Goal: Task Accomplishment & Management: Use online tool/utility

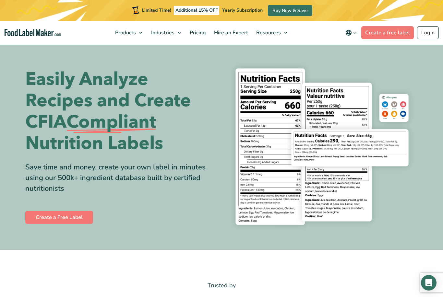
click at [399, 33] on link "Create a free label" at bounding box center [387, 32] width 53 height 13
click at [393, 33] on link "Create a free label" at bounding box center [387, 32] width 53 height 13
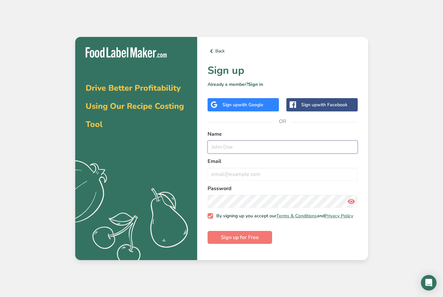
click at [267, 154] on input "text" at bounding box center [283, 147] width 150 height 13
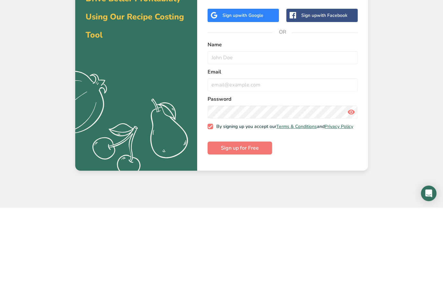
click at [419, 98] on div "Drive Better Profitability Using Our Recipe Costing Tool .a{fill:#f5f3ed;} Back…" at bounding box center [221, 148] width 443 height 297
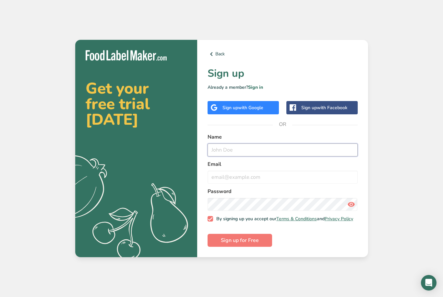
click at [279, 157] on input "text" at bounding box center [283, 150] width 150 height 13
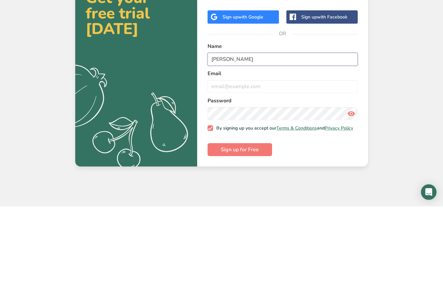
type input "Nirali Desai"
click at [270, 171] on input "email" at bounding box center [283, 177] width 150 height 13
type input "nirali.desai2101@gmail.com"
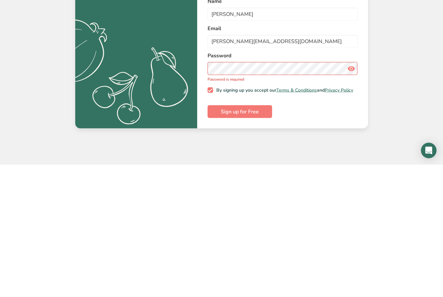
scroll to position [21, 0]
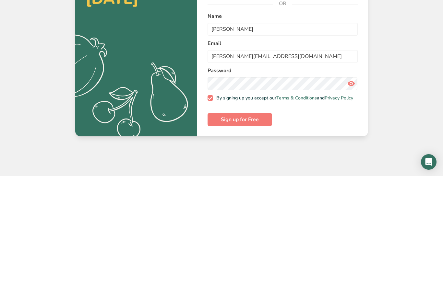
click at [256, 237] on span "Sign up for Free" at bounding box center [240, 241] width 38 height 8
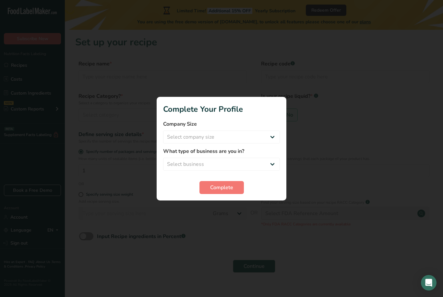
click at [238, 207] on div at bounding box center [221, 148] width 443 height 297
click at [277, 158] on select "Select business Packaged Food Manufacturer Restaurant & Cafe Bakery Meal Plans …" at bounding box center [221, 164] width 117 height 13
click at [265, 153] on label "What type of business are you in?" at bounding box center [221, 152] width 117 height 8
click at [262, 161] on select "Packaged Food Manufacturer Restaurant & Cafe Bakery Meal Plans & Catering Compa…" at bounding box center [221, 164] width 117 height 13
click at [231, 206] on div at bounding box center [221, 148] width 443 height 297
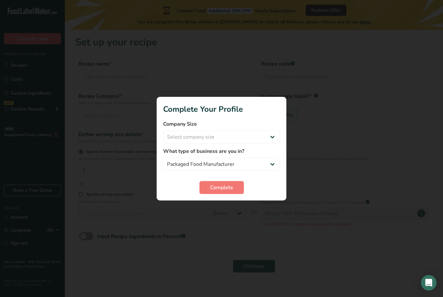
click at [230, 212] on div at bounding box center [221, 148] width 443 height 297
click at [227, 210] on div at bounding box center [221, 148] width 443 height 297
click at [272, 155] on label "What type of business are you in?" at bounding box center [221, 152] width 117 height 8
click at [269, 161] on select "Packaged Food Manufacturer Restaurant & Cafe Bakery Meal Plans & Catering Compa…" at bounding box center [221, 164] width 117 height 13
click at [271, 159] on select "Packaged Food Manufacturer Restaurant & Cafe Bakery Meal Plans & Catering Compa…" at bounding box center [221, 164] width 117 height 13
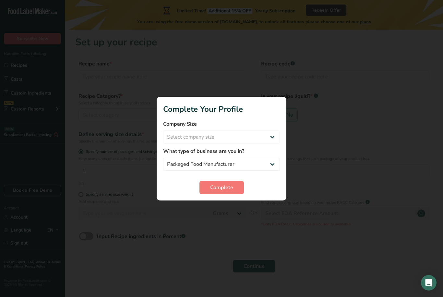
click at [271, 152] on label "What type of business are you in?" at bounding box center [221, 152] width 117 height 8
click at [265, 185] on div "Complete" at bounding box center [221, 187] width 117 height 13
click at [269, 186] on div "Complete" at bounding box center [221, 187] width 117 height 13
click at [266, 150] on label "What type of business are you in?" at bounding box center [221, 152] width 117 height 8
click at [260, 153] on label "What type of business are you in?" at bounding box center [221, 152] width 117 height 8
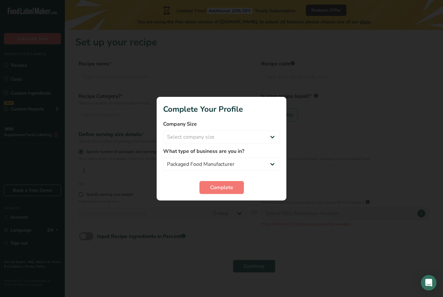
click at [252, 133] on select "Select company size Fewer than 10 Employees 10 to 50 Employees 51 to 500 Employ…" at bounding box center [221, 137] width 117 height 13
click at [359, 104] on div at bounding box center [221, 148] width 443 height 297
click at [361, 120] on div at bounding box center [221, 148] width 443 height 297
click at [272, 153] on label "What type of business are you in?" at bounding box center [221, 152] width 117 height 8
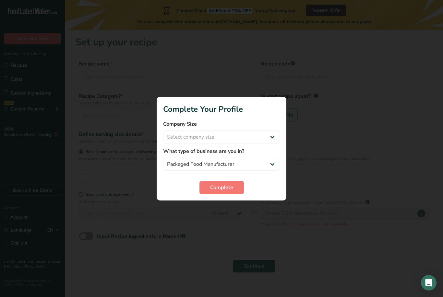
click at [272, 156] on div "What type of business are you in? Packaged Food Manufacturer Restaurant & Cafe …" at bounding box center [221, 159] width 117 height 23
click at [237, 158] on select "Packaged Food Manufacturer Restaurant & Cafe Bakery Meal Plans & Catering Compa…" at bounding box center [221, 164] width 117 height 13
select select "8"
click at [216, 153] on label "What type of business are you in?" at bounding box center [221, 152] width 117 height 8
click at [250, 160] on select "Packaged Food Manufacturer Restaurant & Cafe Bakery Meal Plans & Catering Compa…" at bounding box center [221, 164] width 117 height 13
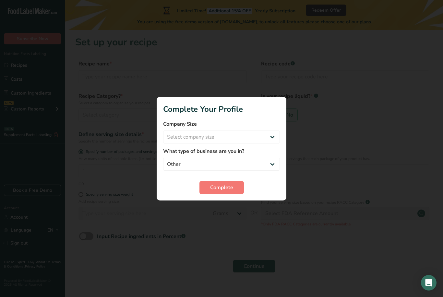
click at [273, 156] on div "What type of business are you in? Packaged Food Manufacturer Restaurant & Cafe …" at bounding box center [221, 159] width 117 height 23
click at [269, 158] on select "Packaged Food Manufacturer Restaurant & Cafe Bakery Meal Plans & Catering Compa…" at bounding box center [221, 164] width 117 height 13
click at [321, 115] on div at bounding box center [221, 148] width 443 height 297
click at [274, 156] on div "What type of business are you in? Packaged Food Manufacturer Restaurant & Cafe …" at bounding box center [221, 159] width 117 height 23
click at [269, 159] on select "Packaged Food Manufacturer Restaurant & Cafe Bakery Meal Plans & Catering Compa…" at bounding box center [221, 164] width 117 height 13
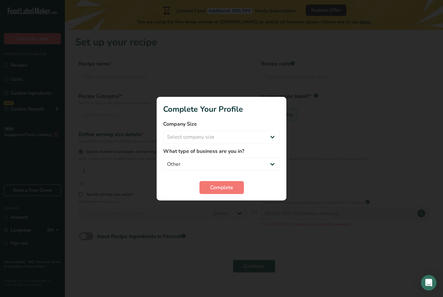
click at [226, 210] on div at bounding box center [221, 148] width 443 height 297
click at [225, 210] on div at bounding box center [221, 148] width 443 height 297
click at [221, 211] on div at bounding box center [221, 148] width 443 height 297
click at [223, 218] on div at bounding box center [221, 148] width 443 height 297
click at [228, 137] on select "Select company size Fewer than 10 Employees 10 to 50 Employees 51 to 500 Employ…" at bounding box center [221, 137] width 117 height 13
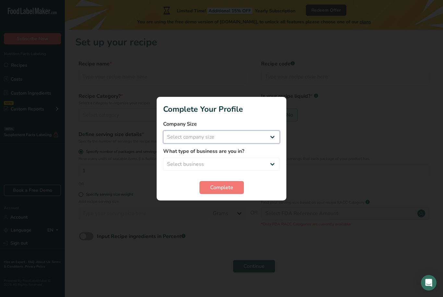
select select "1"
click at [234, 163] on select "Select business Packaged Food Manufacturer Restaurant & Cafe Bakery Meal Plans …" at bounding box center [221, 164] width 117 height 13
select select "1"
click at [228, 194] on button "Complete" at bounding box center [221, 187] width 44 height 13
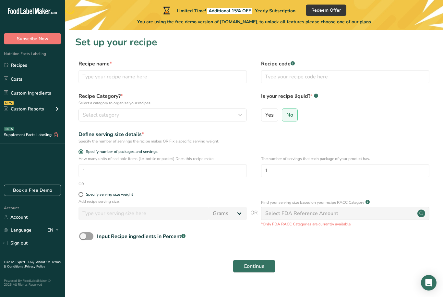
click at [28, 66] on link "Recipes" at bounding box center [32, 65] width 65 height 12
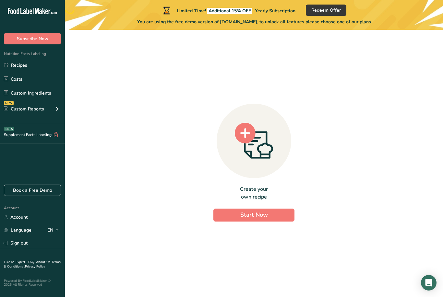
click at [263, 222] on button "Start Now" at bounding box center [253, 215] width 81 height 13
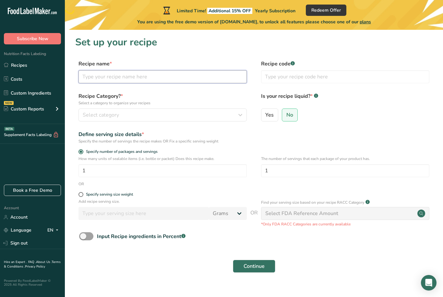
click at [211, 76] on input "text" at bounding box center [162, 76] width 168 height 13
type input "Orange cream"
click at [175, 117] on div "Select category" at bounding box center [161, 115] width 156 height 8
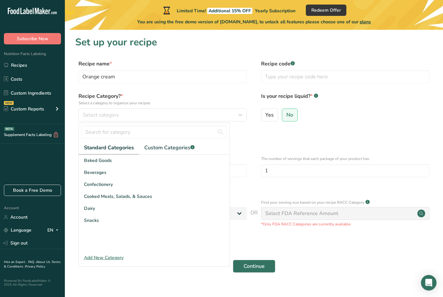
click at [119, 185] on div "Confectionery" at bounding box center [154, 185] width 151 height 12
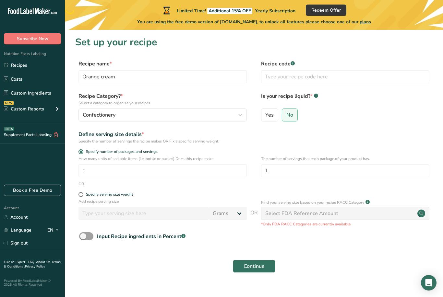
scroll to position [21, 0]
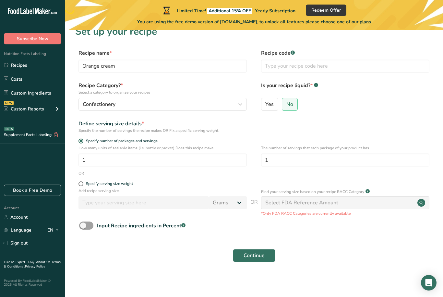
click at [341, 197] on div "Select FDA Reference Amount" at bounding box center [345, 203] width 168 height 13
click at [293, 199] on div "Select FDA Reference Amount" at bounding box center [301, 203] width 73 height 8
click at [227, 154] on input "1" at bounding box center [162, 160] width 168 height 13
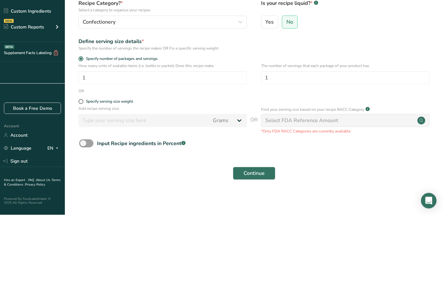
click at [82, 182] on span at bounding box center [80, 184] width 5 height 5
click at [82, 182] on input "Specify serving size weight" at bounding box center [80, 184] width 4 height 4
radio input "true"
radio input "false"
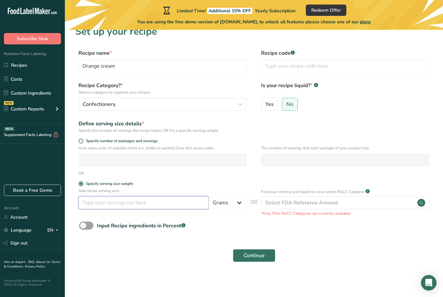
click at [128, 197] on input "number" at bounding box center [143, 203] width 130 height 13
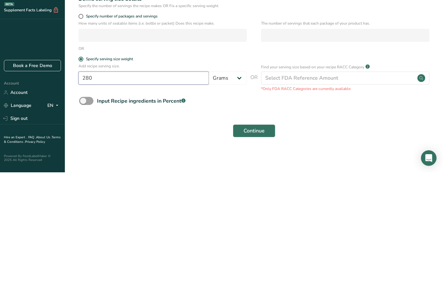
type input "280"
click at [330, 109] on form "Recipe name * Orange cream Recipe code .a-a{fill:#347362;}.b-a{fill:#fff;} Reci…" at bounding box center [253, 157] width 357 height 217
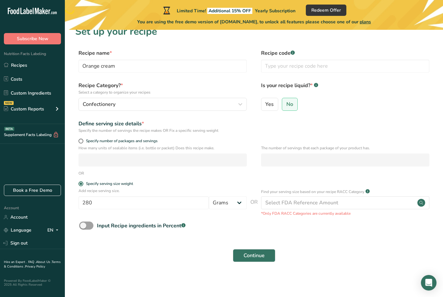
click at [258, 250] on button "Continue" at bounding box center [254, 255] width 42 height 13
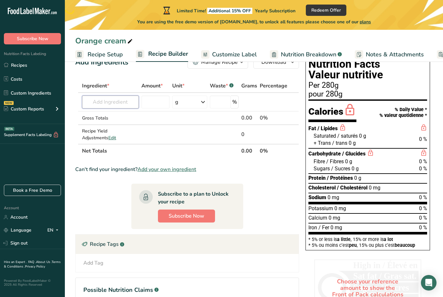
click at [121, 100] on input "text" at bounding box center [110, 102] width 57 height 13
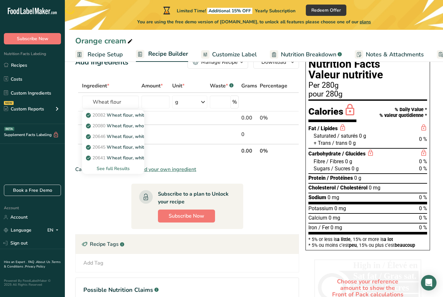
click at [131, 113] on p "20082 Wheat flour, white, all-purpose, self-rising, enriched" at bounding box center [151, 115] width 129 height 7
type input "Wheat flour, white, all-purpose, self-rising, enriched"
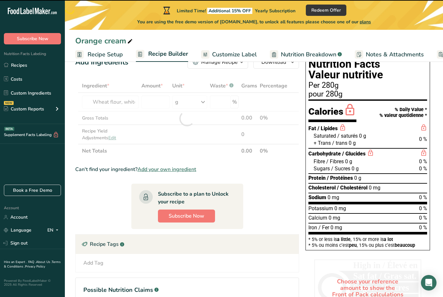
type input "0"
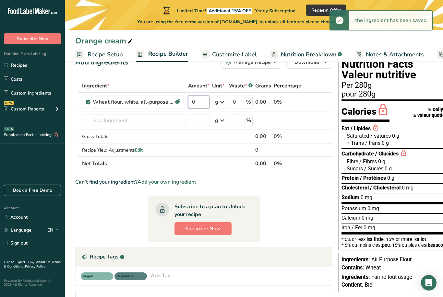
click at [203, 102] on input "0" at bounding box center [198, 102] width 21 height 13
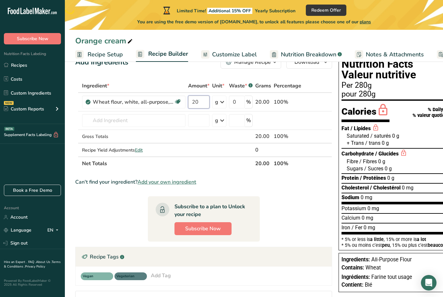
type input "20"
click at [312, 82] on div "Ingredient * Amount * Unit * Waste * .a-a{fill:#347362;}.b-a{fill:#fff;} Grams …" at bounding box center [203, 124] width 257 height 91
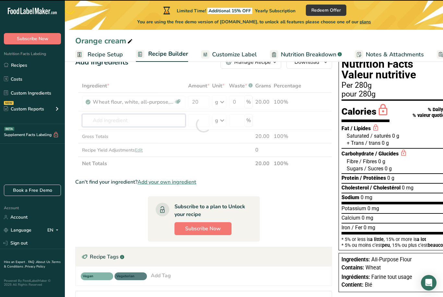
click at [127, 122] on input "text" at bounding box center [133, 120] width 103 height 13
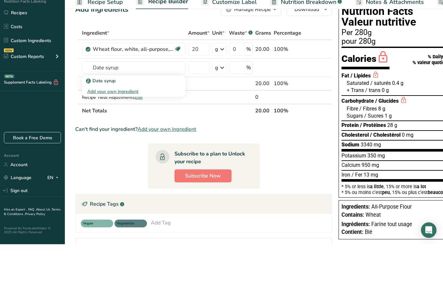
click at [115, 130] on p "Date syrup" at bounding box center [101, 133] width 28 height 7
type input "Date syrup"
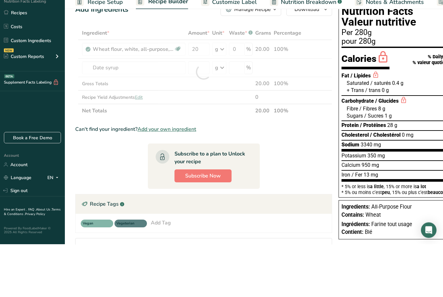
scroll to position [74, 0]
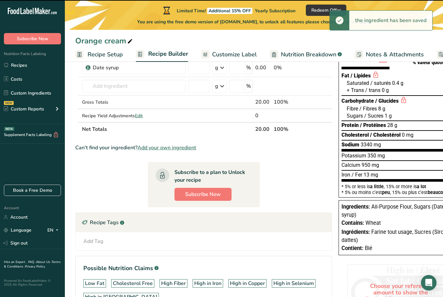
type input "0"
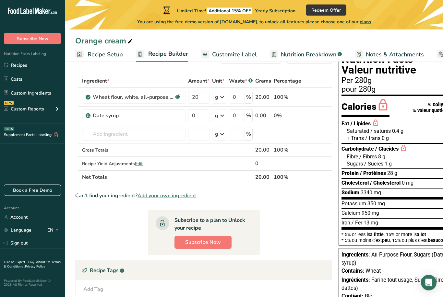
scroll to position [26, 0]
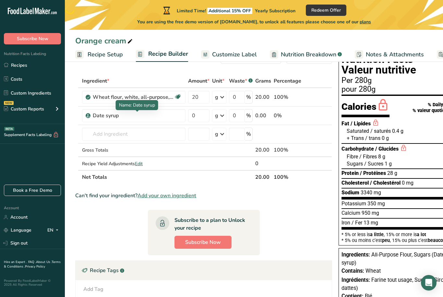
click at [166, 118] on div "Date syrup" at bounding box center [133, 116] width 81 height 8
click at [149, 116] on div "Date syrup" at bounding box center [133, 116] width 81 height 8
click at [120, 117] on div "Date syrup" at bounding box center [133, 116] width 81 height 8
click at [152, 116] on div "Date syrup" at bounding box center [133, 116] width 81 height 8
click at [153, 118] on div "Date syrup" at bounding box center [133, 116] width 81 height 8
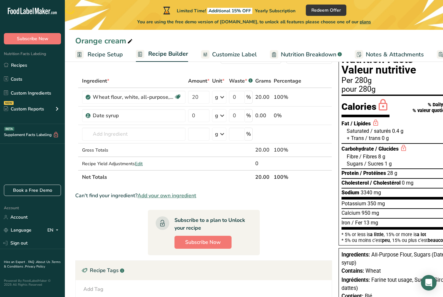
click at [321, 117] on span at bounding box center [319, 116] width 8 height 8
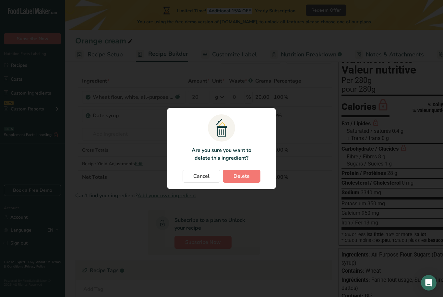
click at [245, 177] on span "Delete" at bounding box center [241, 177] width 16 height 8
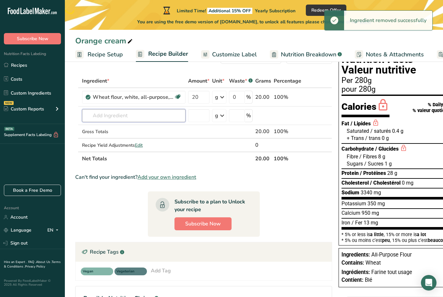
click at [133, 116] on input "text" at bounding box center [133, 115] width 103 height 13
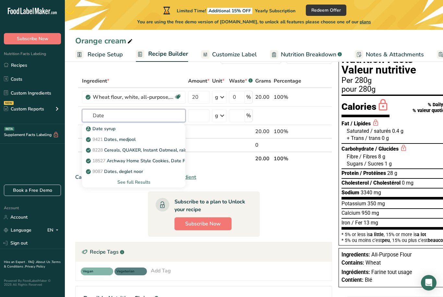
scroll to position [18, 0]
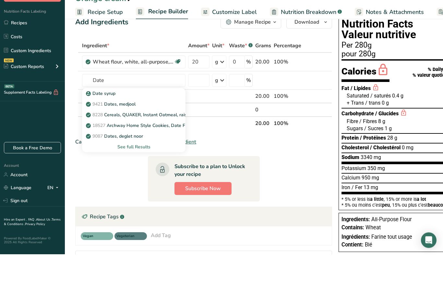
click at [135, 144] on p "9421 Dates, medjool" at bounding box center [111, 147] width 48 height 7
type input "Dates, medjool"
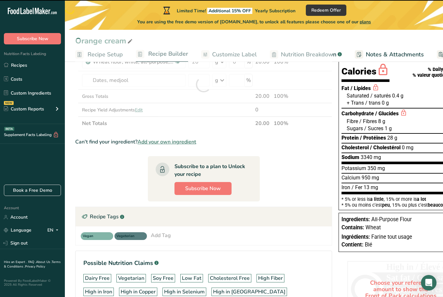
type input "0"
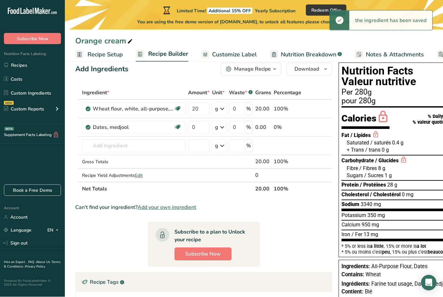
scroll to position [11, 0]
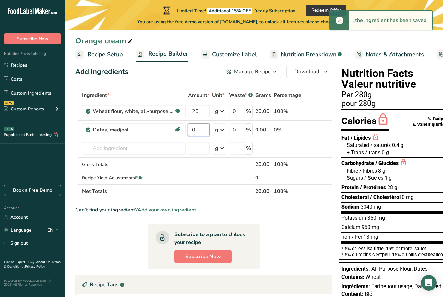
click at [204, 130] on input "0" at bounding box center [198, 130] width 21 height 13
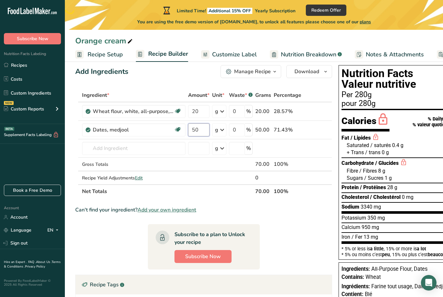
type input "50"
click at [300, 149] on div "Ingredient * Amount * Unit * Waste * .a-a{fill:#347362;}.b-a{fill:#fff;} Grams …" at bounding box center [203, 144] width 257 height 110
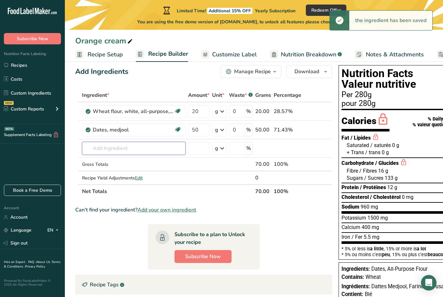
click at [124, 144] on input "text" at bounding box center [133, 148] width 103 height 13
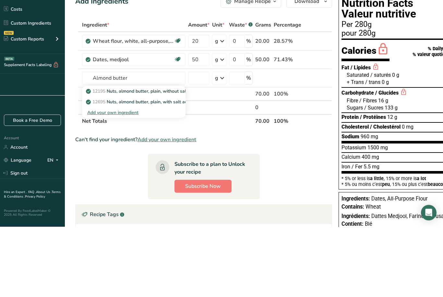
click at [169, 158] on p "12195 Nuts, almond butter, plain, without salt added" at bounding box center [144, 161] width 115 height 7
type input "Nuts, almond butter, plain, without salt added"
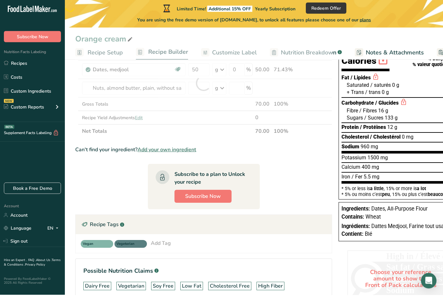
type input "0"
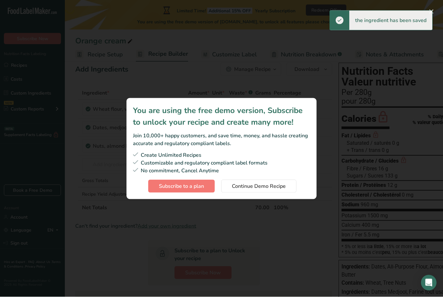
scroll to position [14, 0]
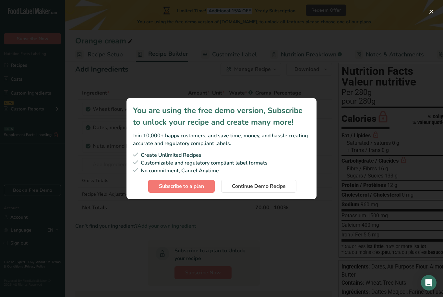
click at [268, 189] on span "Continue Demo Recipe" at bounding box center [259, 187] width 54 height 8
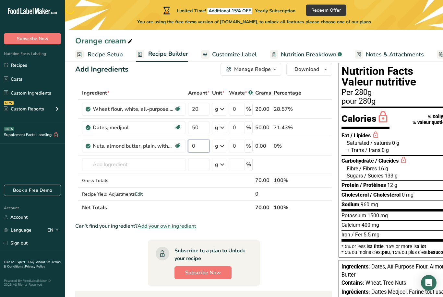
click at [204, 148] on input "0" at bounding box center [198, 146] width 21 height 13
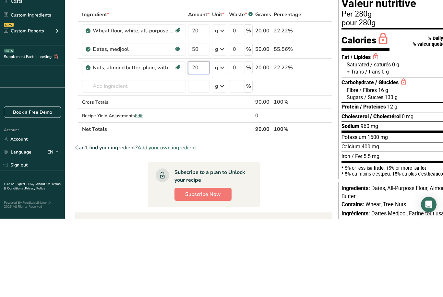
type input "20"
click at [130, 86] on div "Ingredient * Amount * Unit * Waste * .a-a{fill:#347362;}.b-a{fill:#fff;} Grams …" at bounding box center [203, 150] width 257 height 128
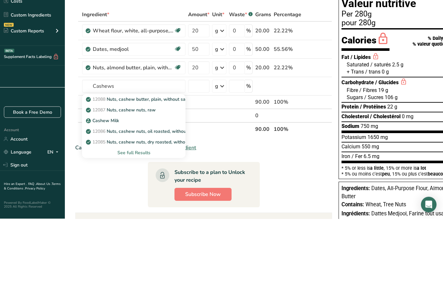
click at [151, 185] on p "12087 Nuts, cashew nuts, raw" at bounding box center [121, 188] width 68 height 7
type input "Nuts, cashew nuts, raw"
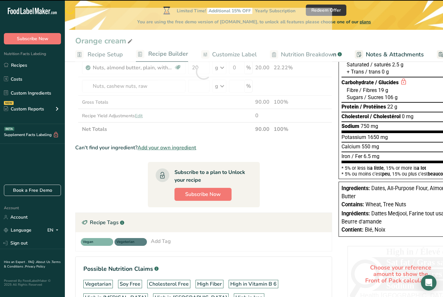
type input "0"
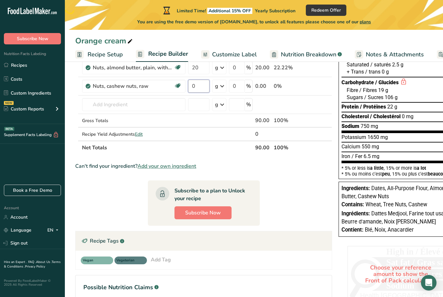
click at [206, 86] on input "0" at bounding box center [198, 86] width 21 height 13
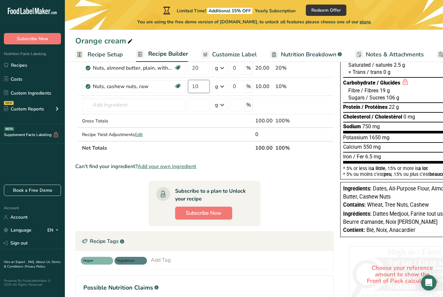
type input "10"
click at [205, 120] on div "Ingredient * Amount * Unit * Waste * .a-a{fill:#347362;}.b-a{fill:#fff;} Grams …" at bounding box center [204, 81] width 258 height 147
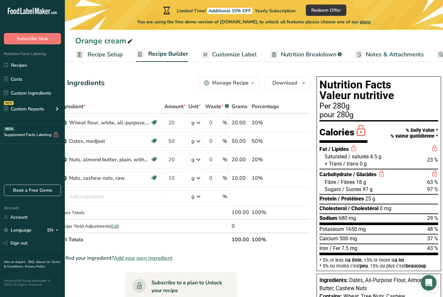
scroll to position [0, 23]
click at [241, 53] on span "Customize Label" at bounding box center [234, 54] width 45 height 9
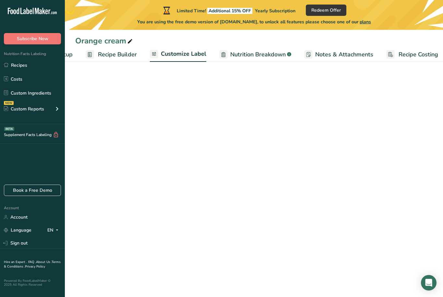
scroll to position [0, 56]
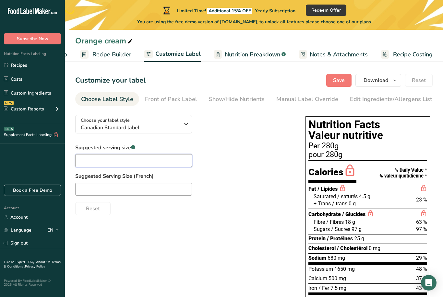
click at [166, 163] on input "text" at bounding box center [133, 160] width 117 height 13
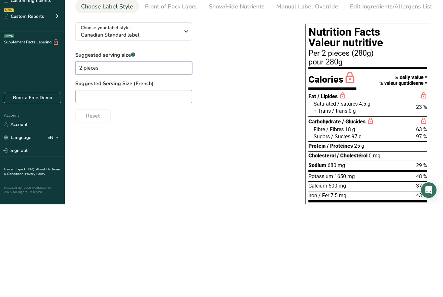
type input "2 pieces"
click at [151, 183] on input "text" at bounding box center [133, 189] width 117 height 13
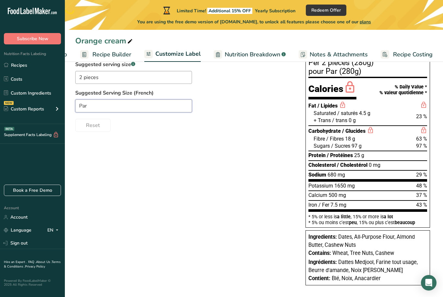
click at [137, 106] on input "Par" at bounding box center [133, 106] width 117 height 13
paste input "2 pièces"
type input "Par 2 pièces"
click at [269, 98] on div "Suggested Serving Size (French) Par 2 pièces" at bounding box center [183, 100] width 217 height 23
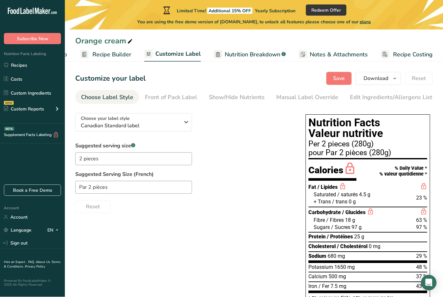
click at [185, 118] on icon "button" at bounding box center [186, 123] width 8 height 12
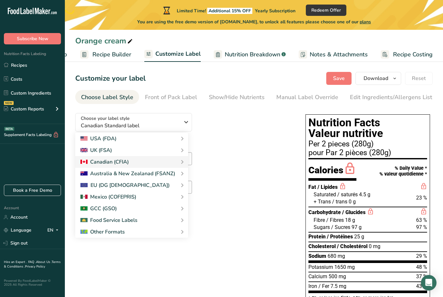
click at [149, 163] on div "Canadian (CFIA)" at bounding box center [131, 162] width 102 height 8
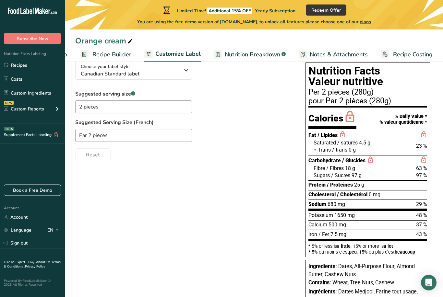
scroll to position [0, 0]
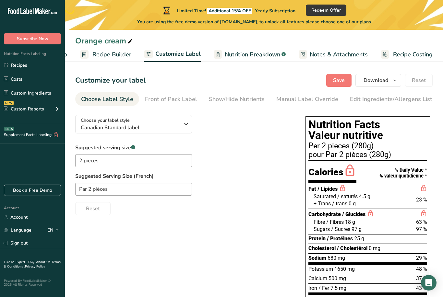
click at [262, 54] on span "Nutrition Breakdown" at bounding box center [252, 54] width 55 height 9
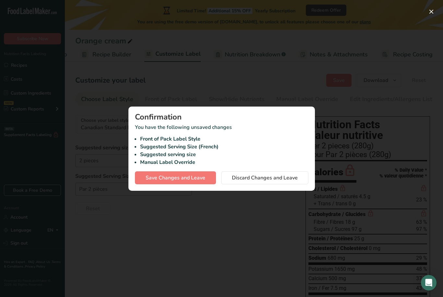
click at [198, 182] on button "Save Changes and Leave" at bounding box center [175, 178] width 81 height 13
type input "2 pieces"
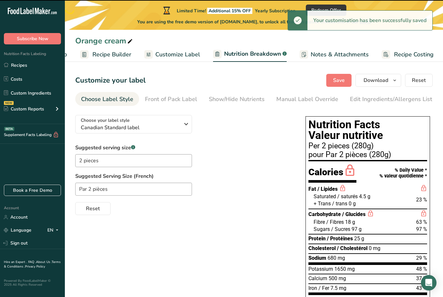
select select "Calories"
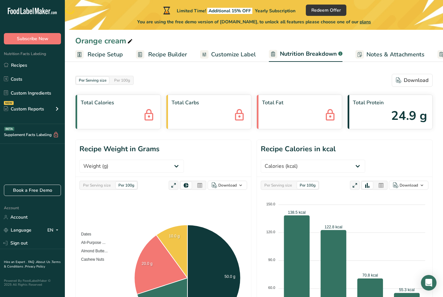
click at [176, 53] on span "Recipe Builder" at bounding box center [167, 54] width 39 height 9
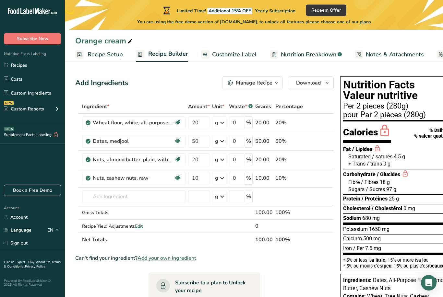
click at [105, 56] on span "Recipe Setup" at bounding box center [105, 54] width 35 height 9
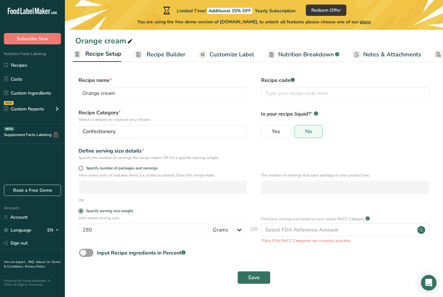
scroll to position [21, 0]
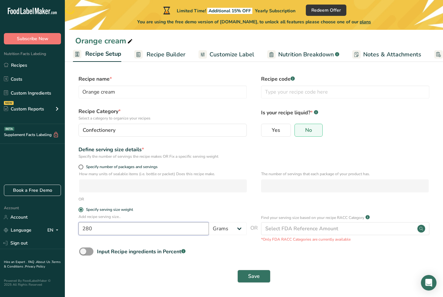
click at [169, 222] on input "280" at bounding box center [143, 228] width 130 height 13
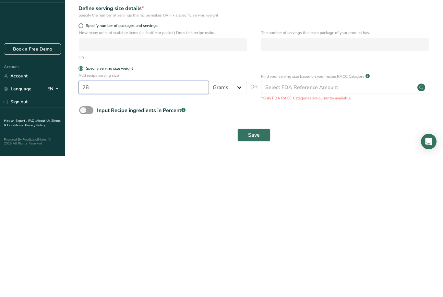
type input "2"
type input "40"
click at [346, 270] on div "Save" at bounding box center [254, 276] width 350 height 13
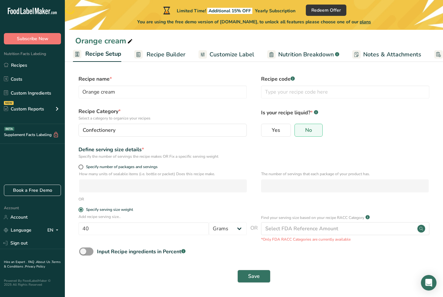
click at [257, 273] on span "Save" at bounding box center [254, 277] width 12 height 8
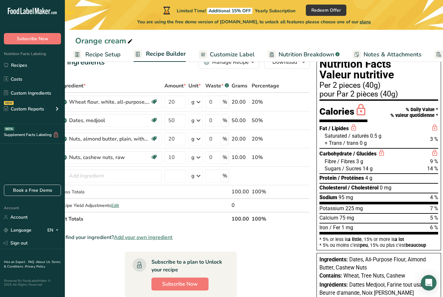
scroll to position [0, 23]
click at [312, 55] on span "Nutrition Breakdown" at bounding box center [306, 54] width 55 height 9
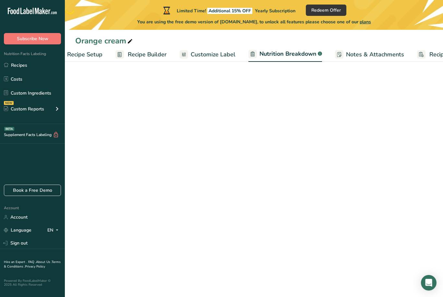
select select "Calories"
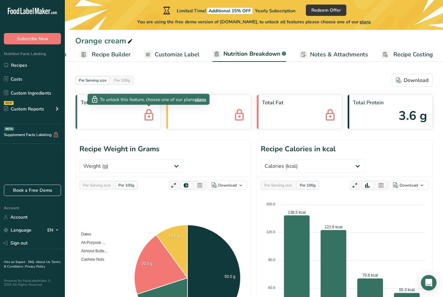
click at [386, 1] on div "Limited Time! Additional 15% OFF Yearly Subscription Redeem Offer You are using…" at bounding box center [254, 15] width 378 height 30
